Goal: Navigation & Orientation: Find specific page/section

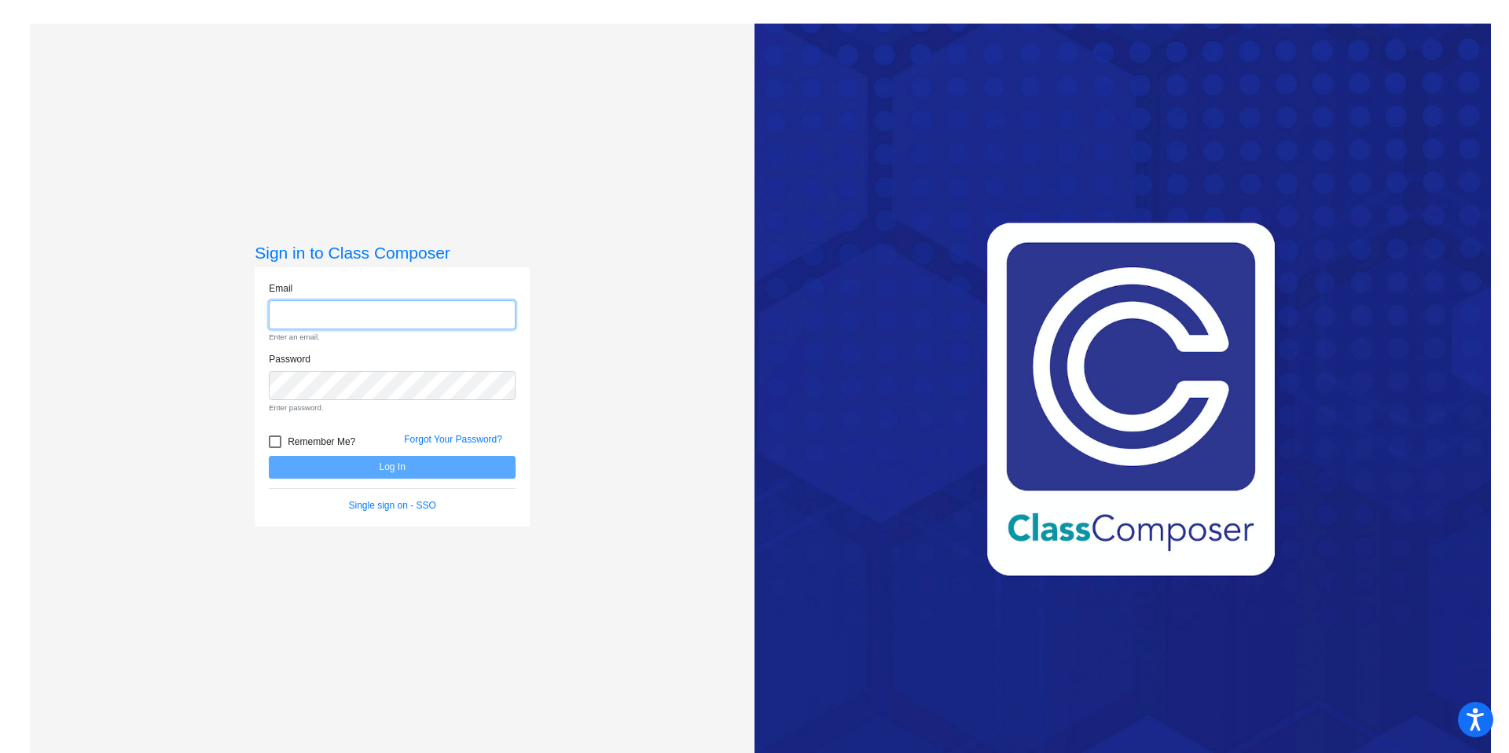
type input "[PERSON_NAME][EMAIL_ADDRESS][PERSON_NAME][DOMAIN_NAME]"
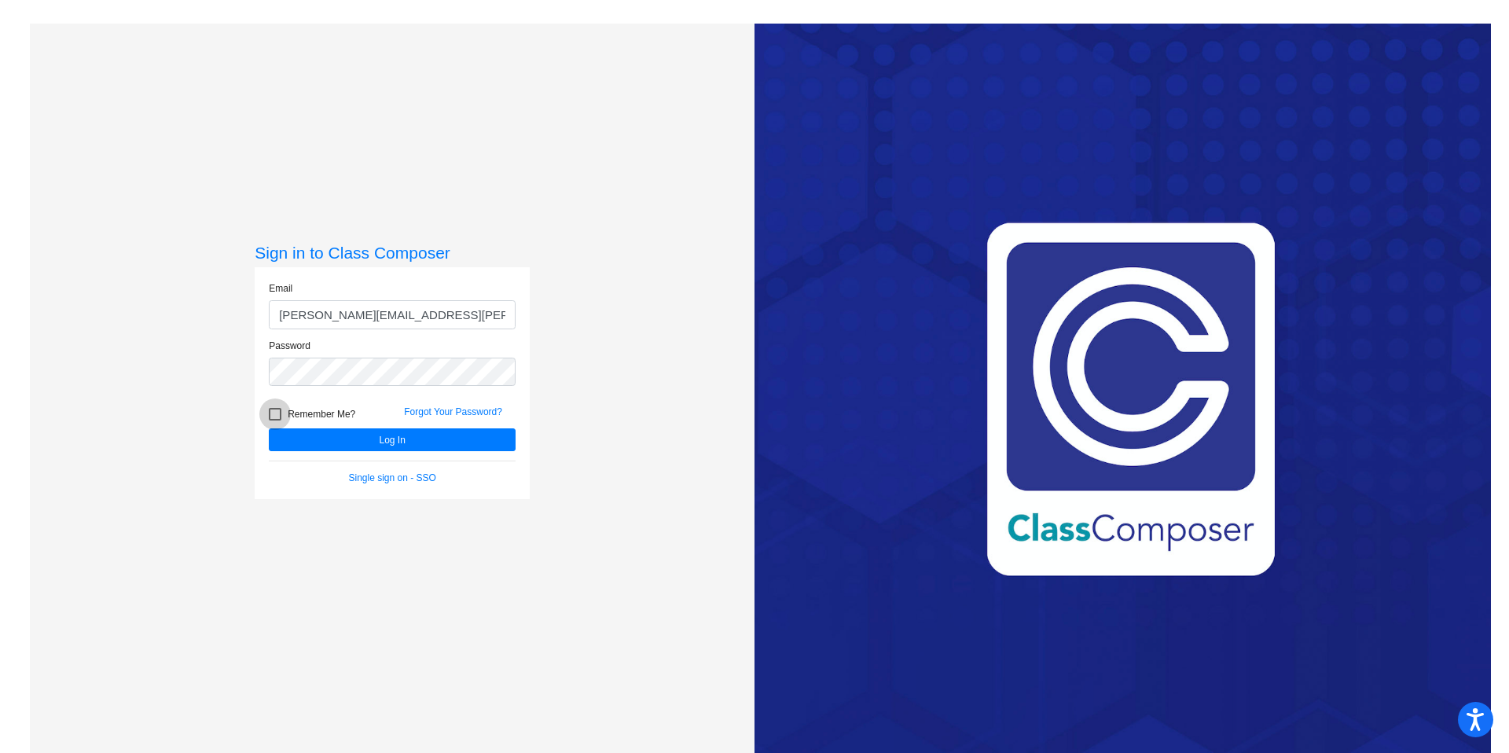
click at [273, 438] on form "Email [PERSON_NAME][EMAIL_ADDRESS][PERSON_NAME][DOMAIN_NAME] Password Remember …" at bounding box center [392, 383] width 247 height 204
click at [270, 416] on div at bounding box center [275, 414] width 13 height 13
click at [274, 421] on input "Remember Me?" at bounding box center [274, 421] width 1 height 1
checkbox input "true"
click at [381, 443] on button "Log In" at bounding box center [392, 439] width 247 height 23
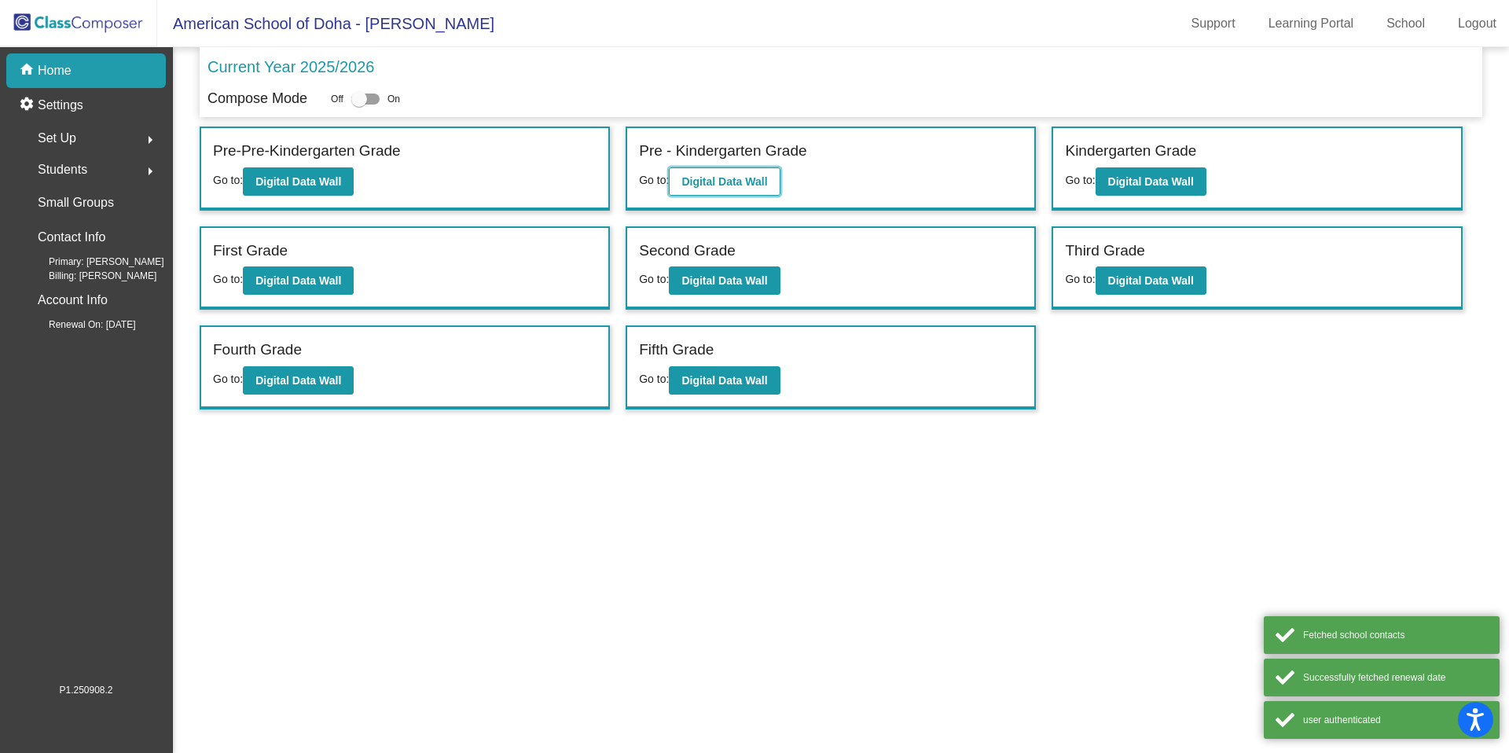
click at [744, 184] on b "Digital Data Wall" at bounding box center [725, 181] width 86 height 13
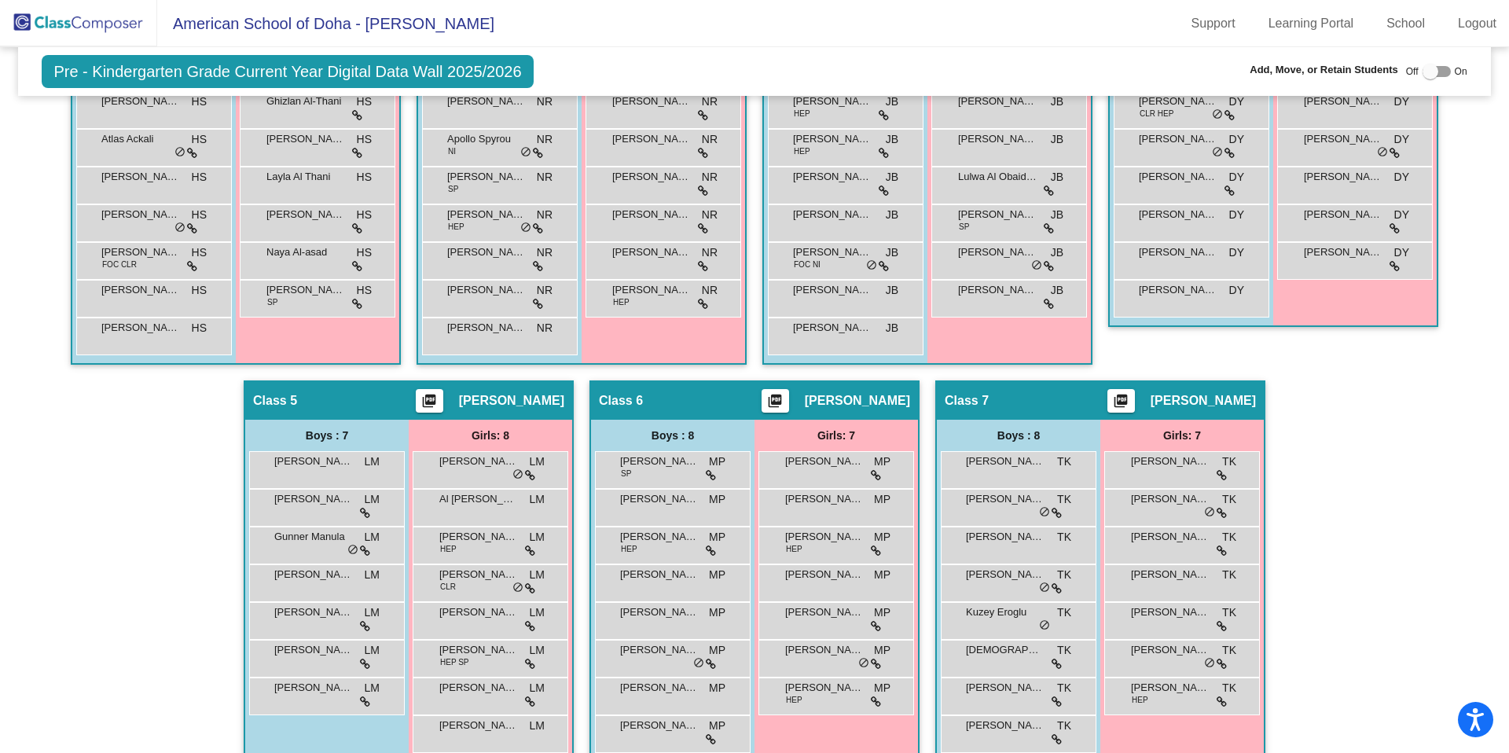
scroll to position [517, 0]
